Goal: Information Seeking & Learning: Learn about a topic

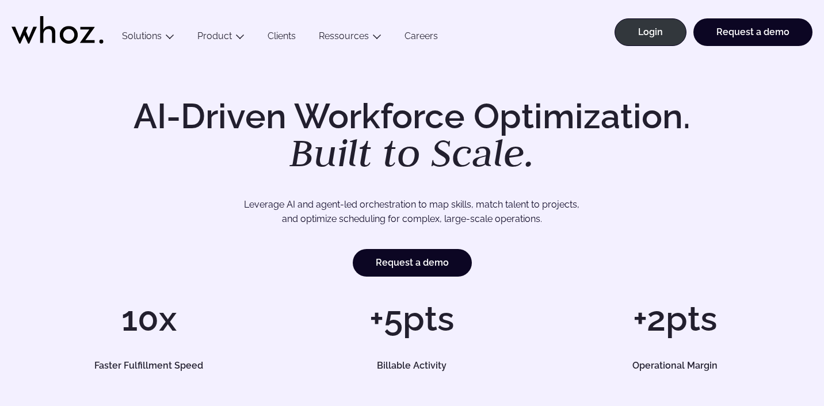
click at [278, 33] on link "Clients" at bounding box center [281, 39] width 51 height 16
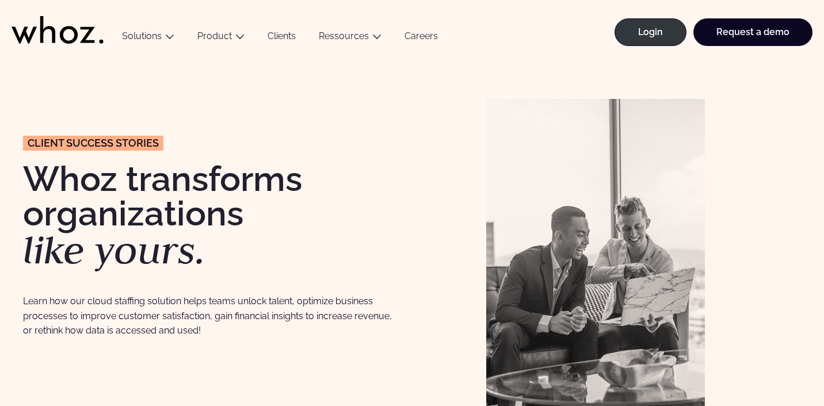
click at [268, 41] on link "Clients" at bounding box center [281, 39] width 51 height 16
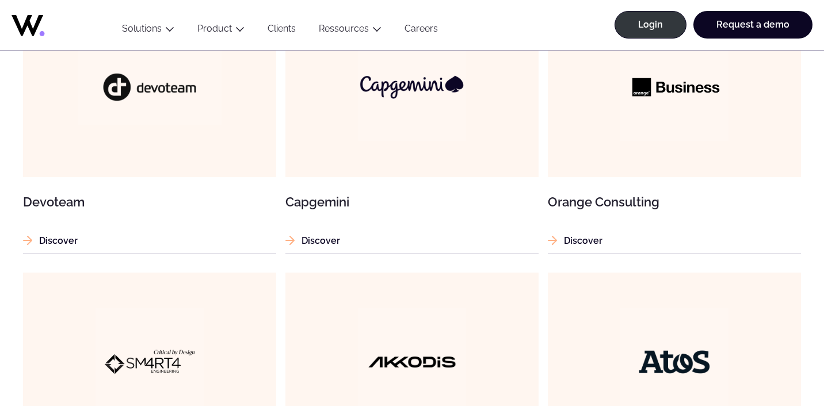
scroll to position [820, 0]
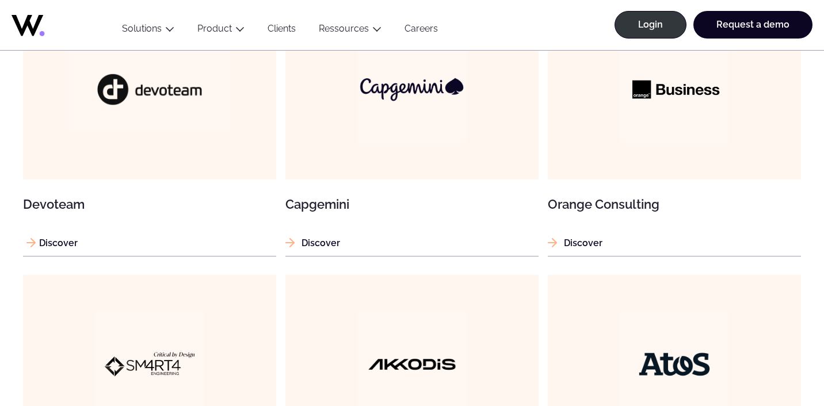
click at [189, 123] on img at bounding box center [149, 89] width 162 height 85
